Goal: Find contact information: Obtain details needed to contact an individual or organization

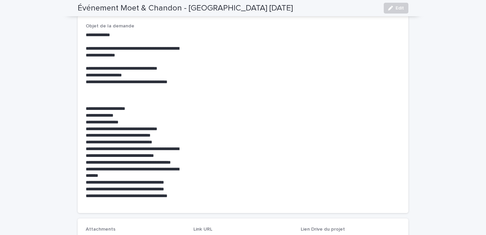
scroll to position [186, 0]
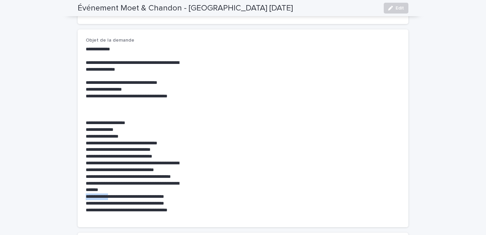
drag, startPoint x: 53, startPoint y: 186, endPoint x: 108, endPoint y: 186, distance: 55.4
click at [108, 186] on div "**********" at bounding box center [243, 108] width 486 height 544
click at [158, 140] on p "**********" at bounding box center [136, 143] width 100 height 7
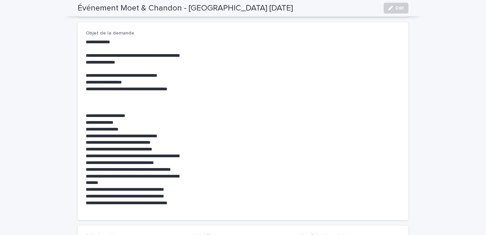
scroll to position [194, 0]
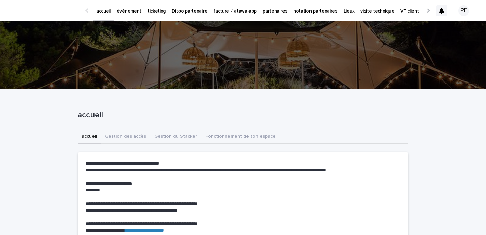
click at [273, 10] on p "partenaires" at bounding box center [275, 7] width 25 height 14
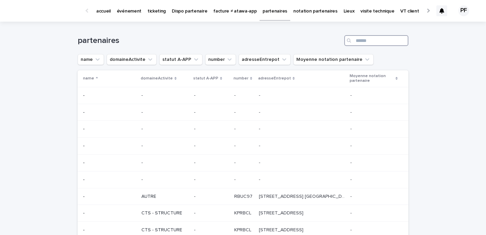
click at [363, 41] on input "Search" at bounding box center [376, 40] width 64 height 11
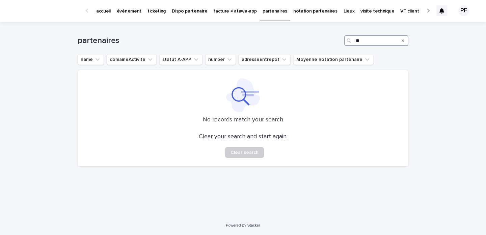
type input "*"
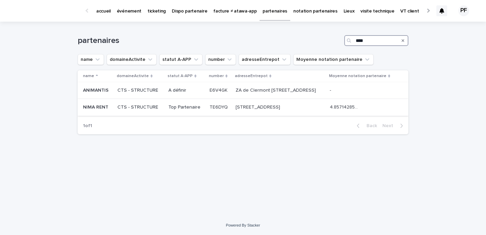
type input "****"
click at [111, 106] on td "NIMA RENT NIMA RENT" at bounding box center [96, 107] width 37 height 17
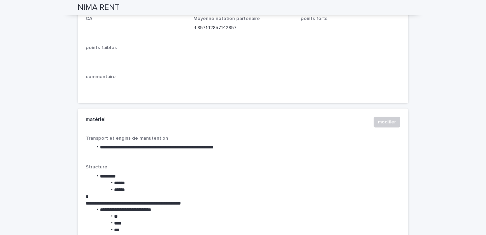
scroll to position [880, 0]
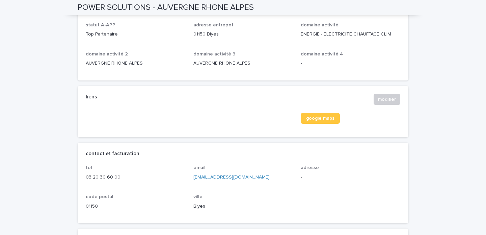
scroll to position [246, 0]
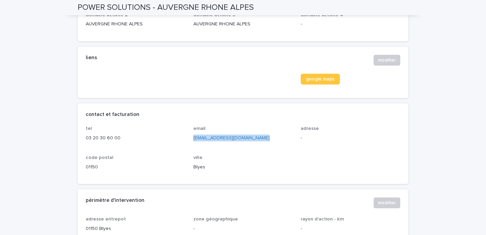
drag, startPoint x: 259, startPoint y: 137, endPoint x: 192, endPoint y: 137, distance: 67.5
click at [192, 137] on div "tel 03 20 30 60 00 email a.ghouli@powersolutionsfr.fr adresse - code postal 011…" at bounding box center [243, 151] width 315 height 50
copy link "[EMAIL_ADDRESS][DOMAIN_NAME]"
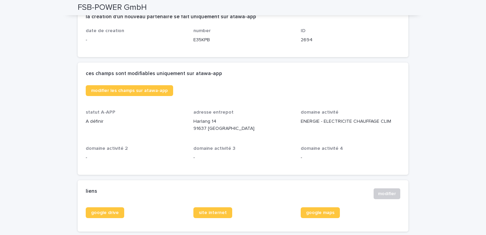
scroll to position [145, 0]
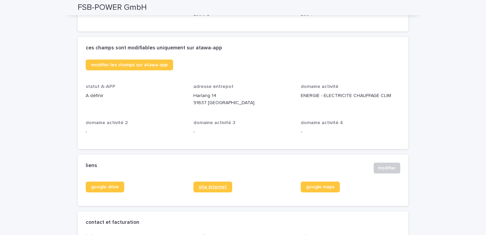
click at [218, 186] on span "site internet" at bounding box center [213, 186] width 28 height 5
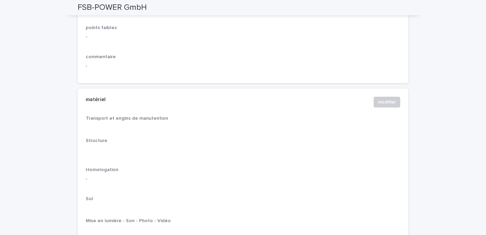
scroll to position [842, 0]
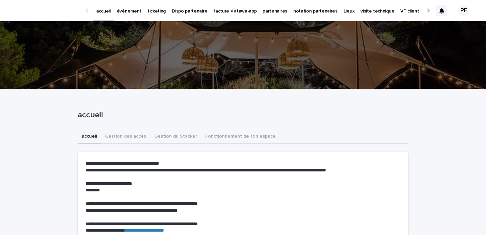
click at [267, 14] on p "partenaires" at bounding box center [275, 7] width 25 height 14
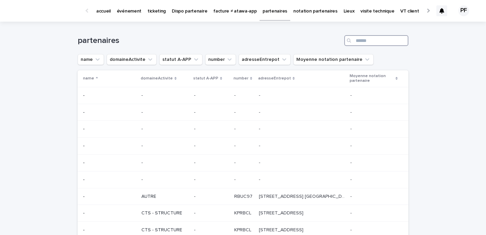
click at [363, 41] on input "Search" at bounding box center [376, 40] width 64 height 11
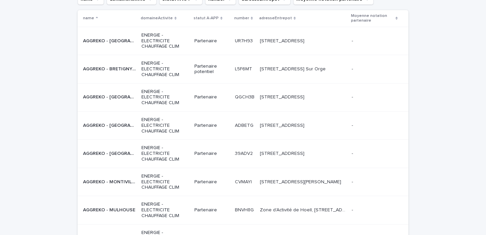
scroll to position [67, 0]
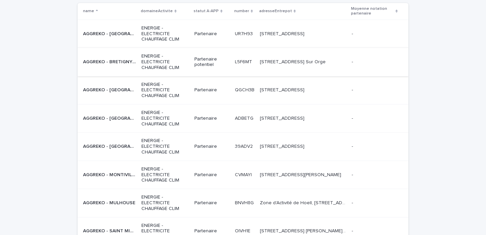
type input "*******"
click at [112, 63] on p "AGGREKO - BRETIGNY SUR ORGE" at bounding box center [110, 61] width 54 height 7
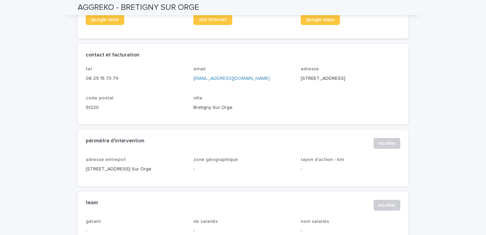
scroll to position [294, 0]
